Goal: Task Accomplishment & Management: Manage account settings

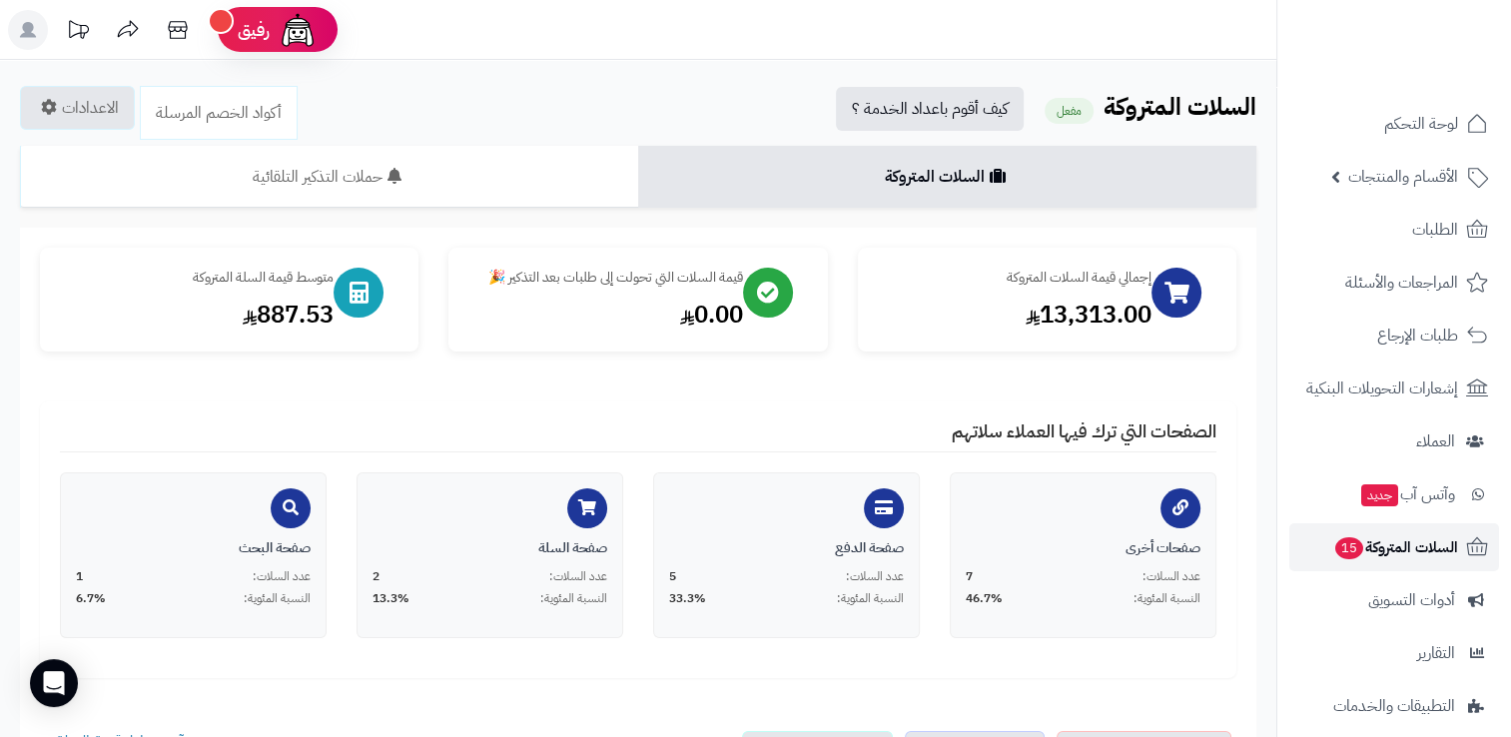
click at [1392, 555] on span "السلات المتروكة 15" at bounding box center [1395, 547] width 125 height 28
click at [149, 409] on div "الصفحات التي ترك فيها العملاء سلاتهم صفحات أخرى عدد السلات: 7 النسبة المئوية: 4…" at bounding box center [638, 540] width 1197 height 277
